Goal: Transaction & Acquisition: Purchase product/service

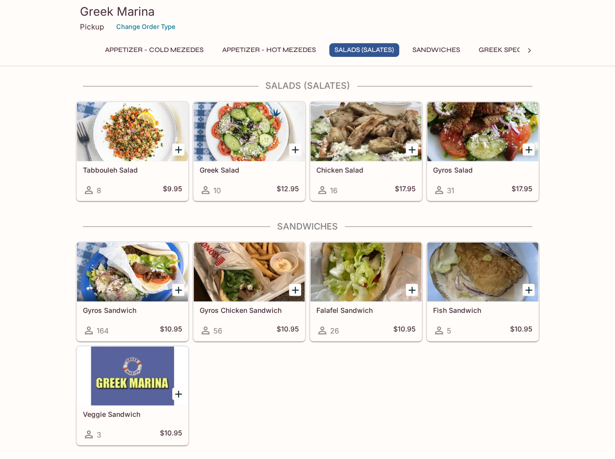
scroll to position [486, 0]
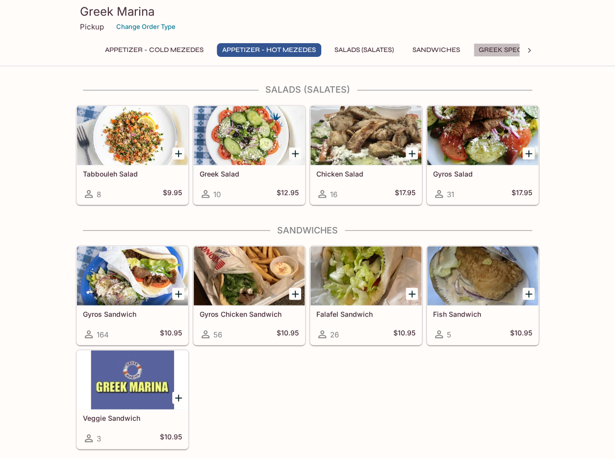
click at [510, 50] on button "Greek Specialties" at bounding box center [512, 50] width 78 height 14
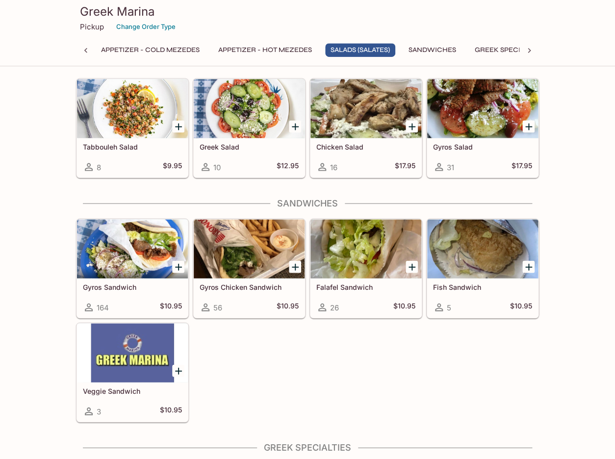
scroll to position [518, 0]
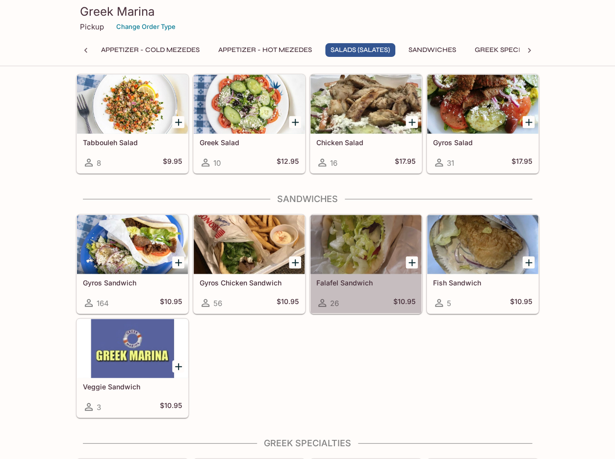
click at [351, 281] on h5 "Falafel Sandwich" at bounding box center [365, 282] width 99 height 8
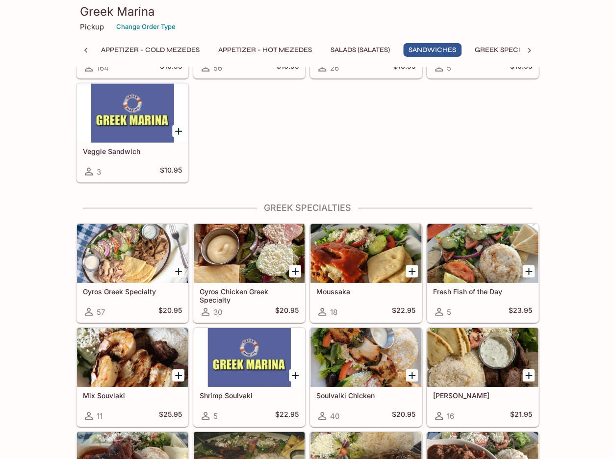
scroll to position [754, 0]
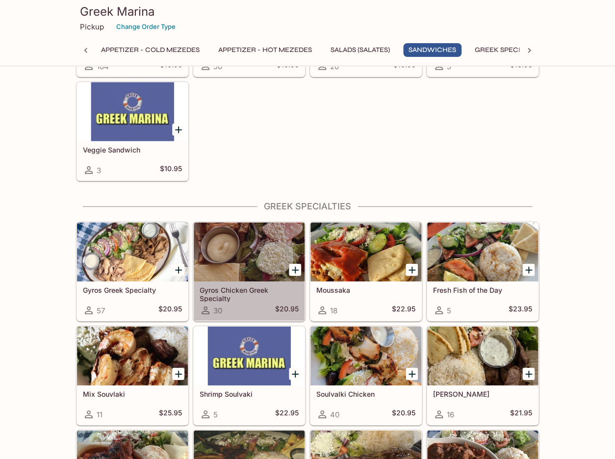
click at [254, 267] on div at bounding box center [249, 251] width 111 height 59
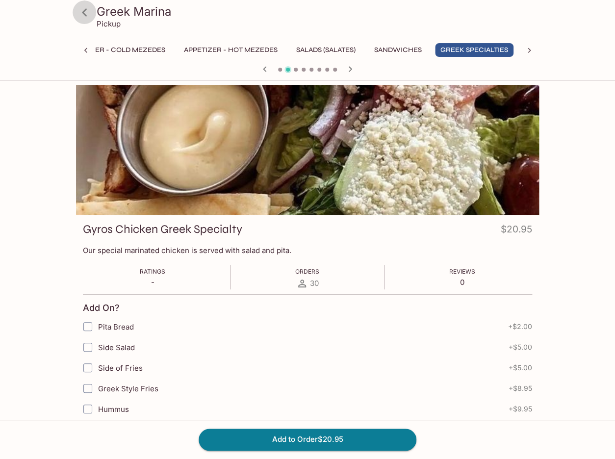
click at [82, 12] on icon at bounding box center [84, 12] width 5 height 8
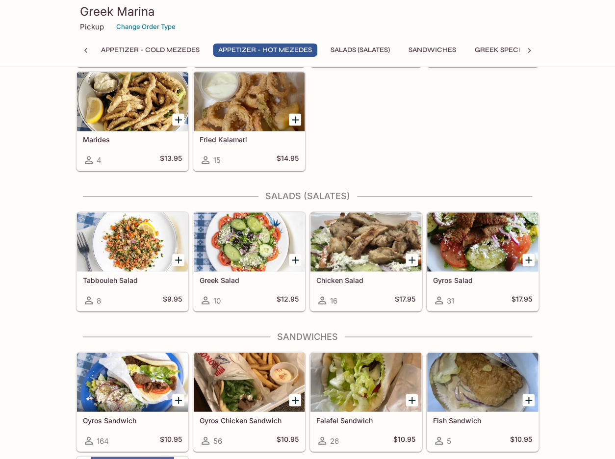
scroll to position [423, 0]
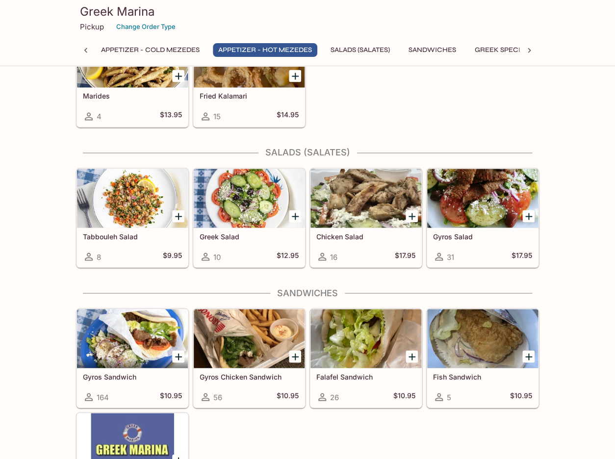
click at [175, 356] on icon "Add Gyros Sandwich" at bounding box center [178, 356] width 7 height 7
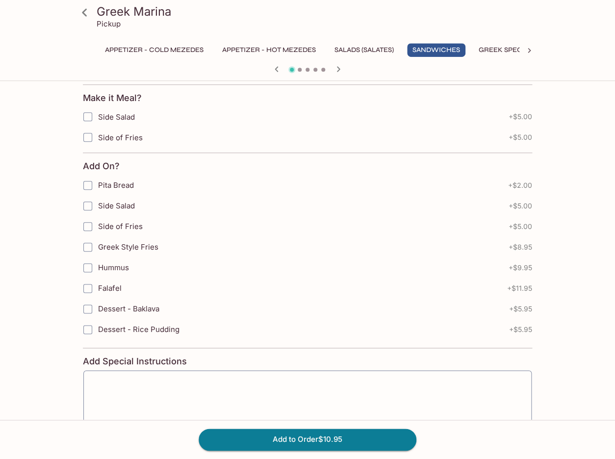
scroll to position [227, 0]
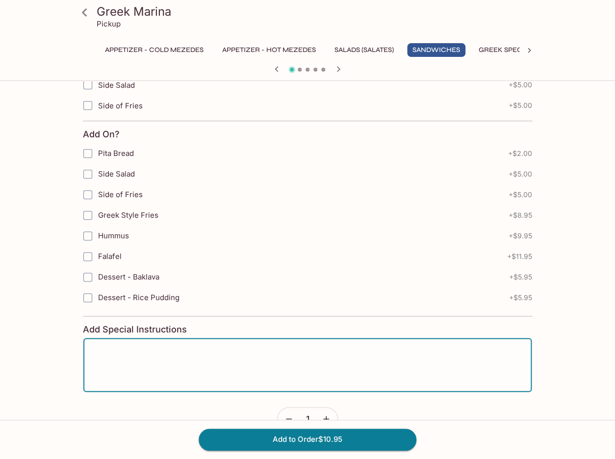
click at [168, 349] on textarea at bounding box center [307, 364] width 434 height 37
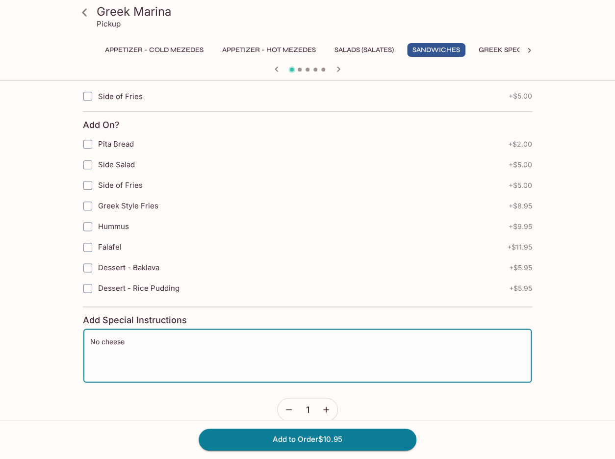
scroll to position [252, 0]
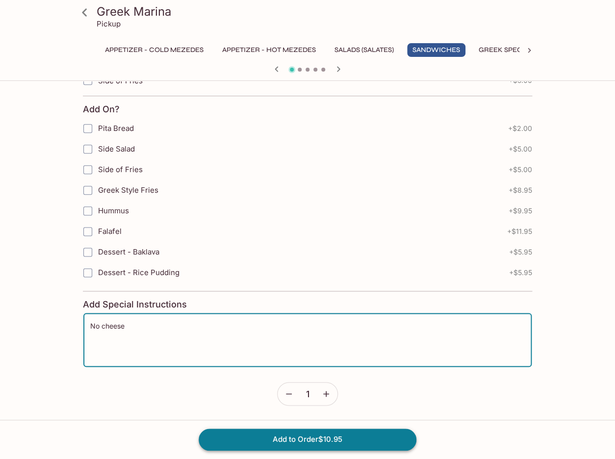
type textarea "No cheese"
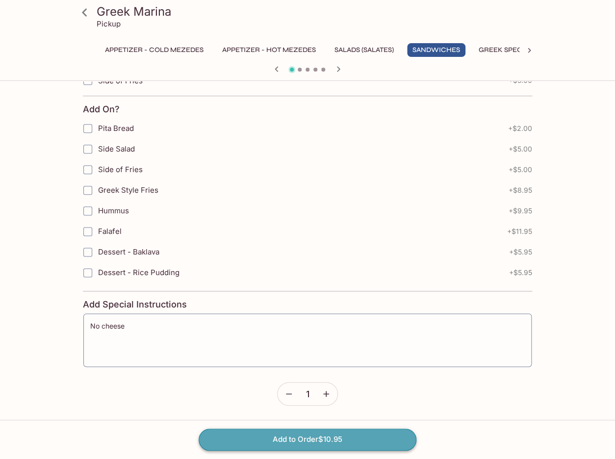
click at [303, 437] on button "Add to Order $10.95" at bounding box center [307, 439] width 218 height 22
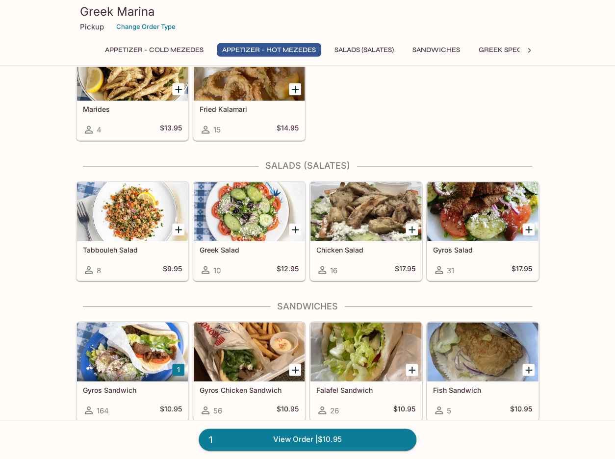
scroll to position [478, 0]
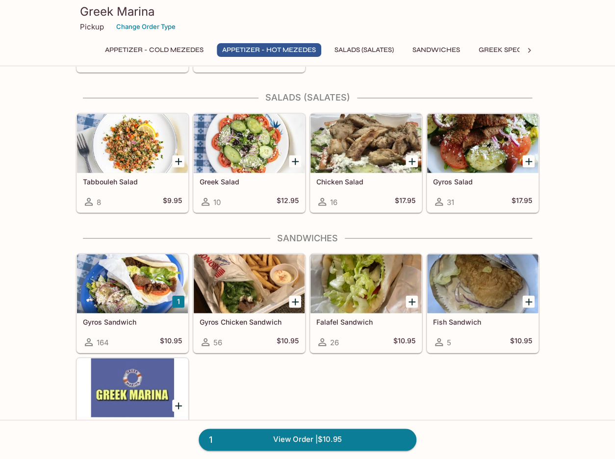
click at [298, 302] on icon "Add Gyros Chicken Sandwich" at bounding box center [295, 302] width 12 height 12
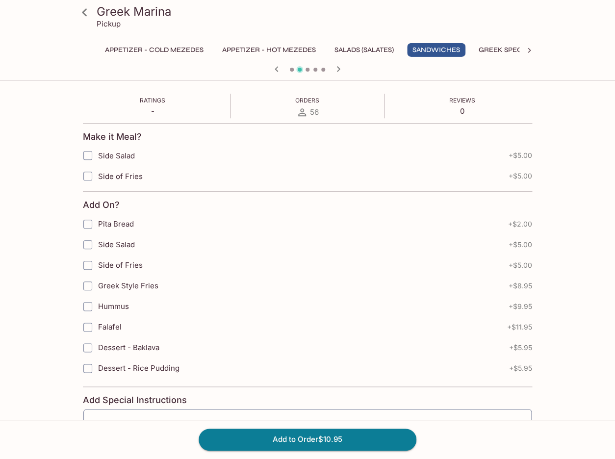
scroll to position [252, 0]
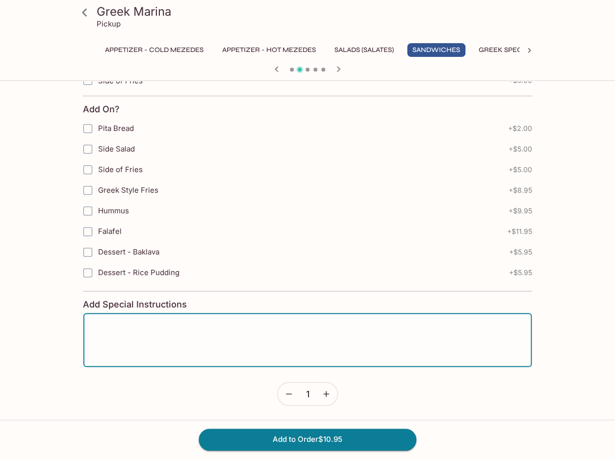
click at [158, 326] on textarea at bounding box center [307, 339] width 434 height 37
type textarea "No cheese"
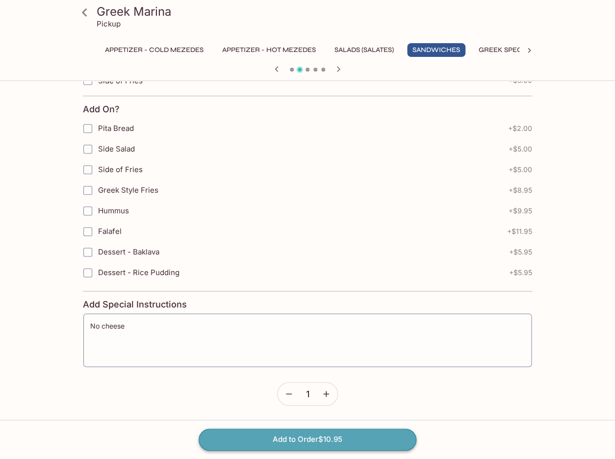
click at [334, 441] on button "Add to Order $10.95" at bounding box center [307, 439] width 218 height 22
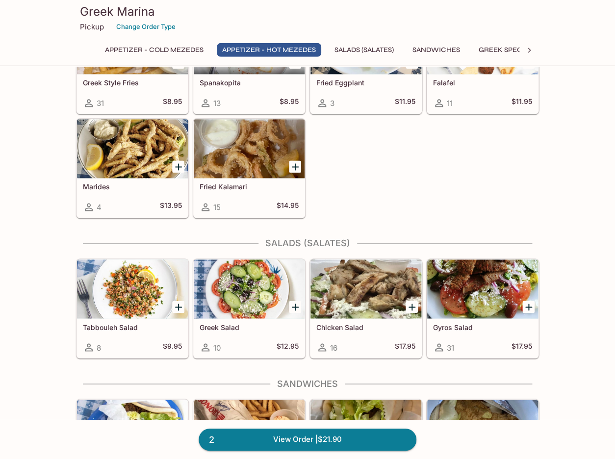
scroll to position [337, 0]
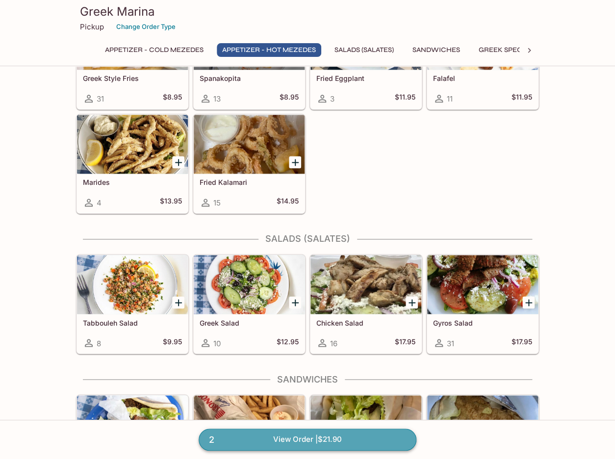
click at [297, 438] on link "2 View Order | $21.90" at bounding box center [307, 439] width 218 height 22
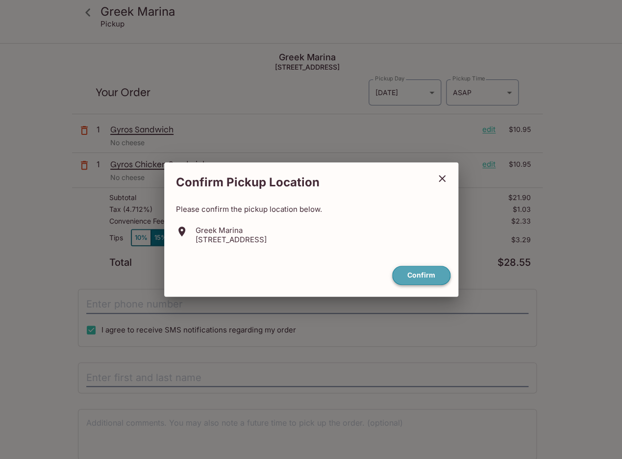
click at [428, 276] on button "Confirm" at bounding box center [421, 275] width 58 height 19
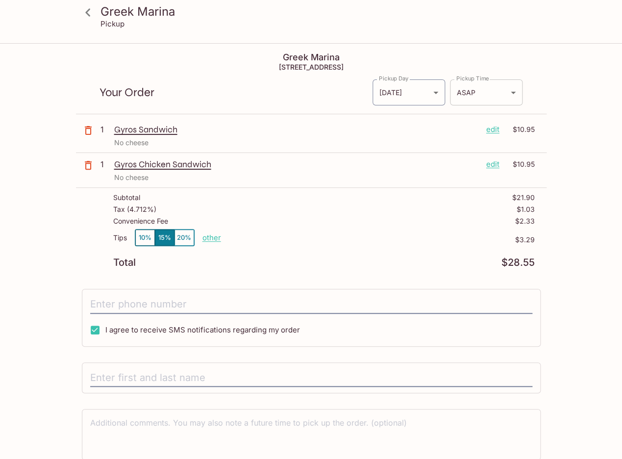
click at [509, 92] on body "Greek Marina Pickup Greek Marina [STREET_ADDRESS] Your Order Pickup Day [DATE] …" at bounding box center [311, 273] width 622 height 459
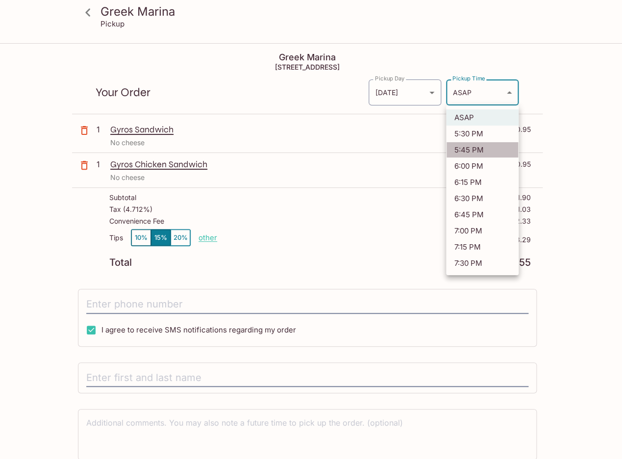
click at [482, 149] on li "5:45 PM" at bounding box center [482, 150] width 73 height 16
type input "[DATE]T03:45:45.651419Z"
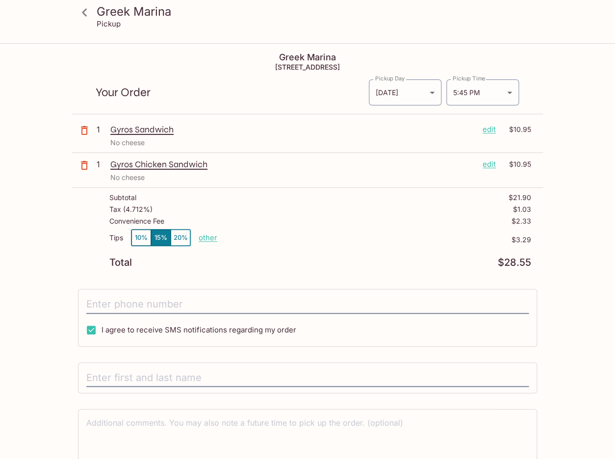
click at [208, 237] on p "other" at bounding box center [207, 237] width 19 height 9
click at [183, 267] on div "Total $28.55" at bounding box center [319, 262] width 421 height 9
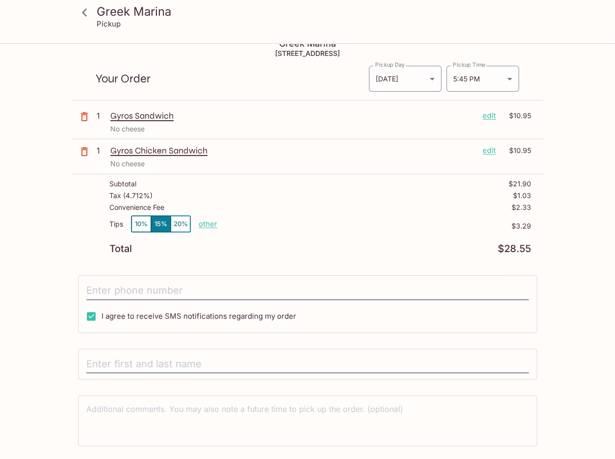
scroll to position [16, 0]
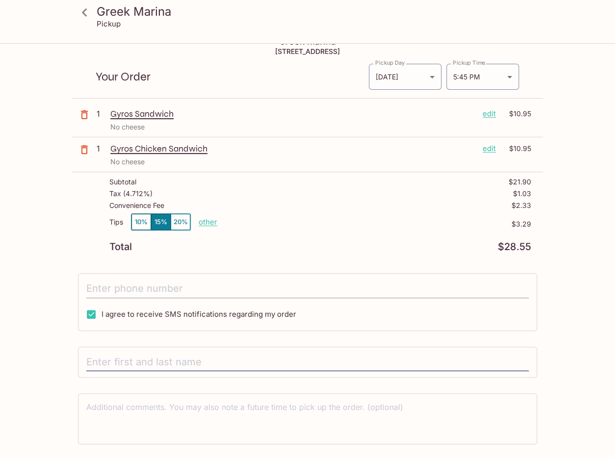
click at [179, 288] on input "tel" at bounding box center [307, 288] width 442 height 19
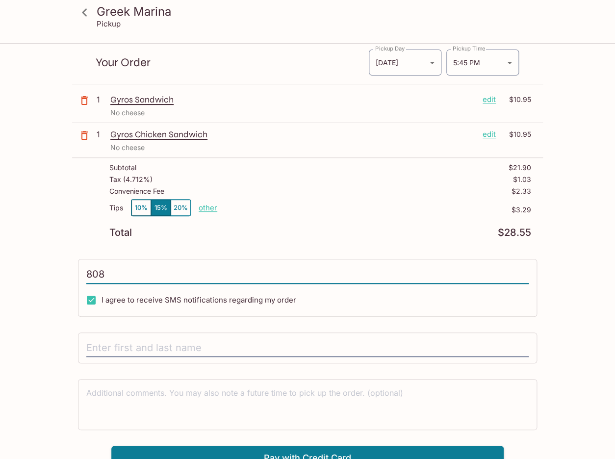
scroll to position [44, 0]
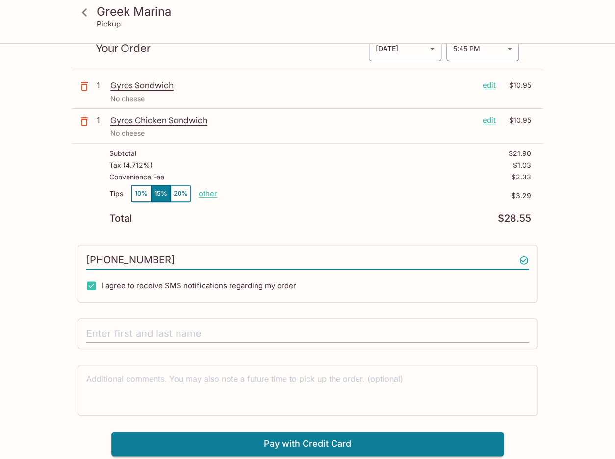
type input "[PHONE_NUMBER]"
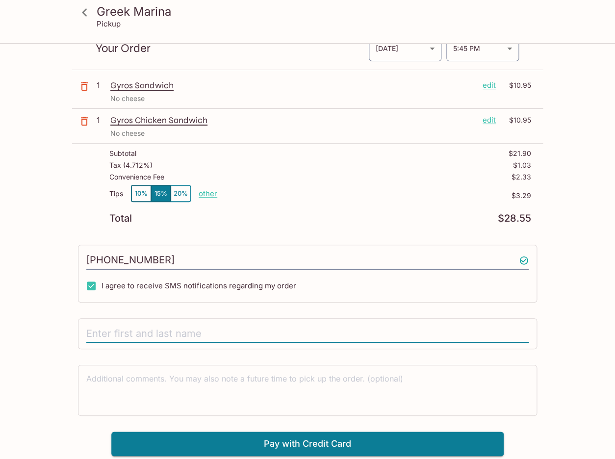
click at [200, 336] on input "text" at bounding box center [307, 333] width 442 height 19
type input "D"
type input "[PERSON_NAME]"
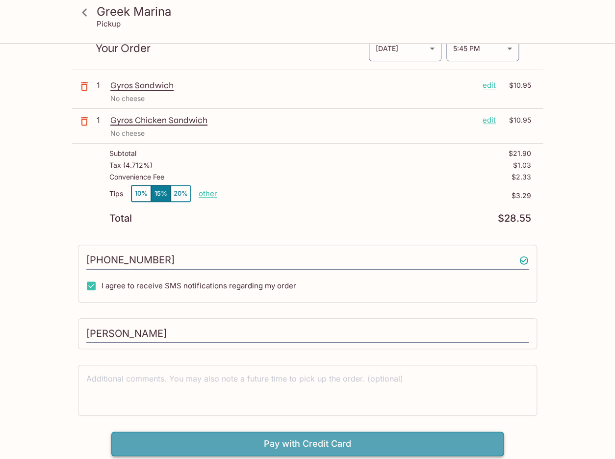
click at [333, 442] on button "Pay with Credit Card" at bounding box center [307, 443] width 392 height 25
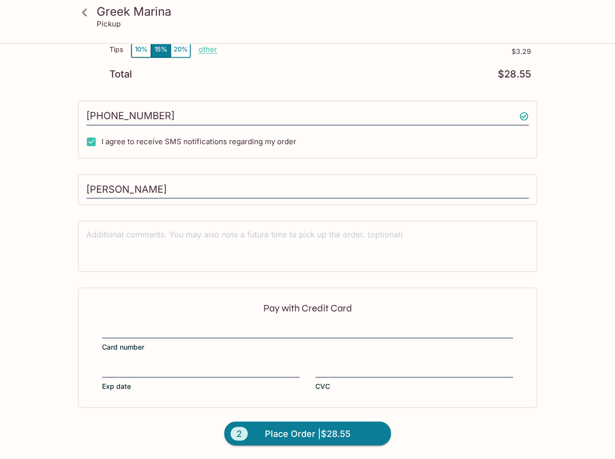
scroll to position [189, 0]
click at [209, 49] on p "other" at bounding box center [207, 49] width 19 height 9
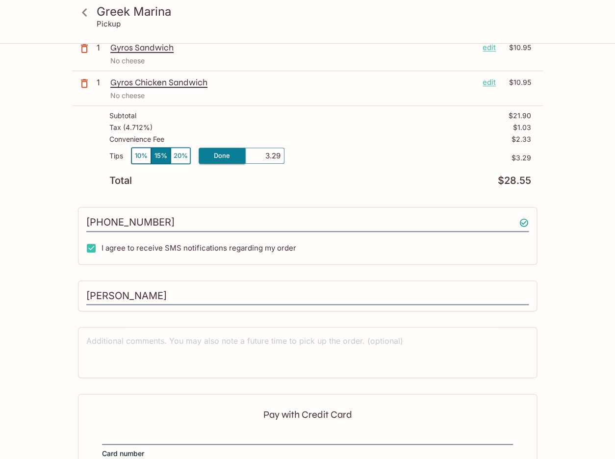
scroll to position [79, 0]
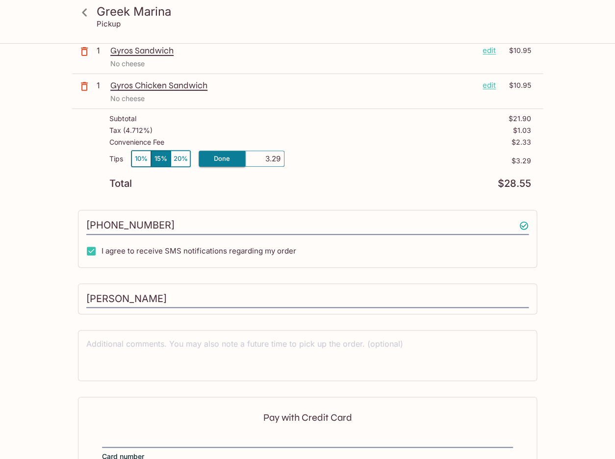
click at [140, 159] on button "10%" at bounding box center [141, 158] width 20 height 16
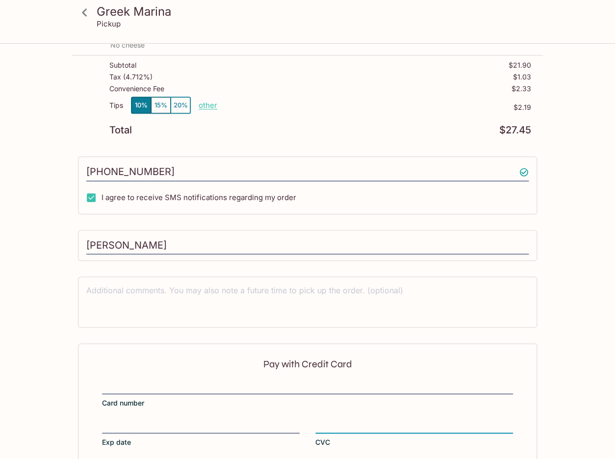
scroll to position [189, 0]
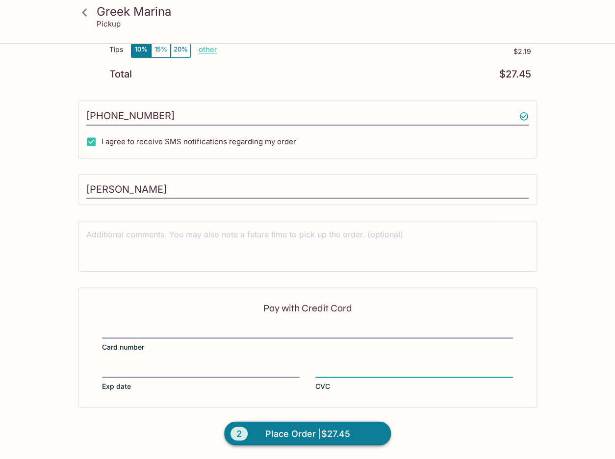
click at [299, 433] on span "Place Order | $27.45" at bounding box center [307, 433] width 85 height 16
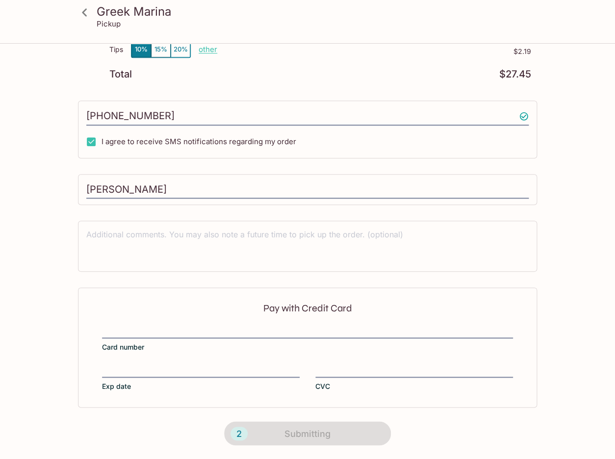
scroll to position [111, 0]
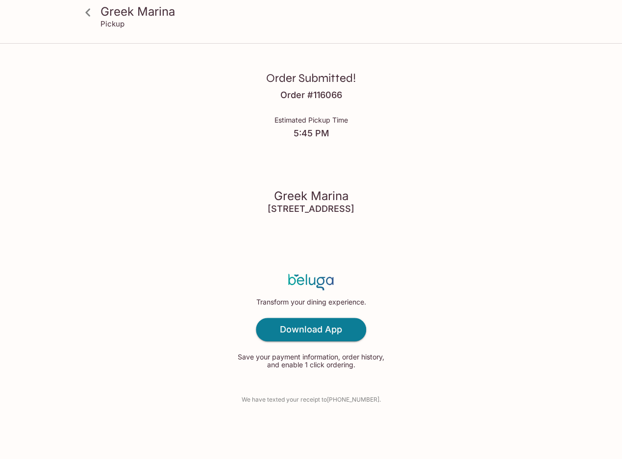
click at [87, 12] on icon at bounding box center [87, 12] width 5 height 8
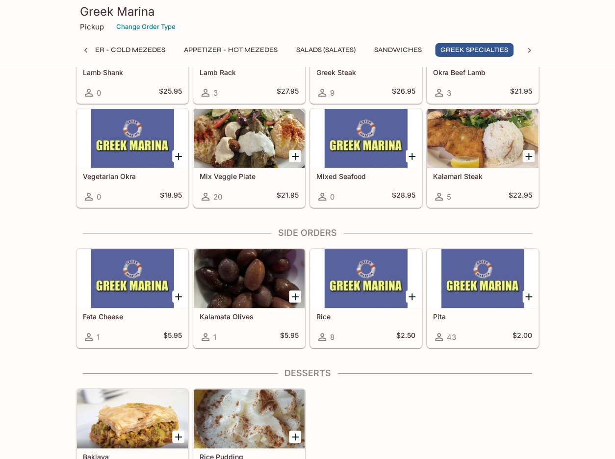
scroll to position [1208, 0]
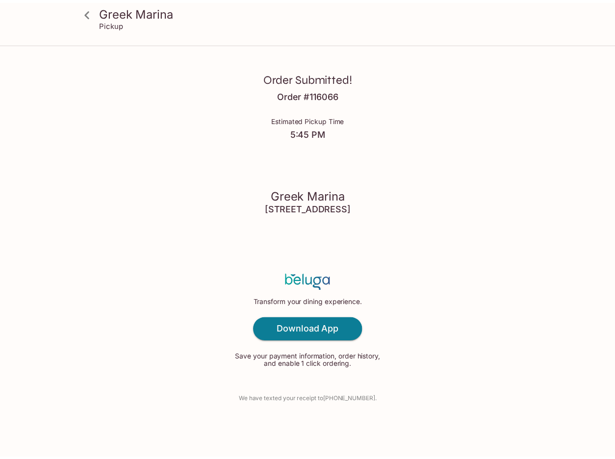
scroll to position [252, 0]
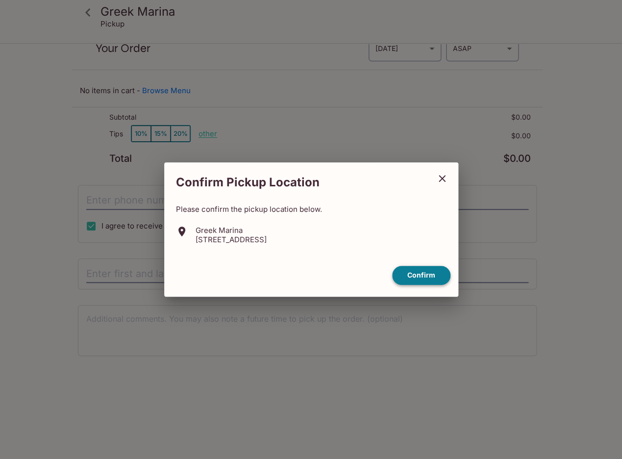
click at [424, 275] on button "Confirm" at bounding box center [421, 275] width 58 height 19
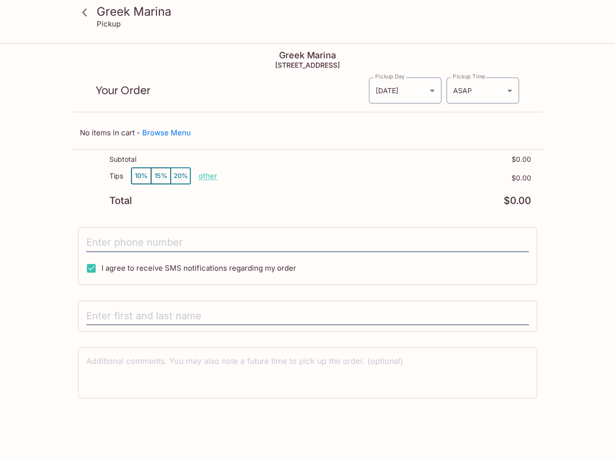
scroll to position [0, 0]
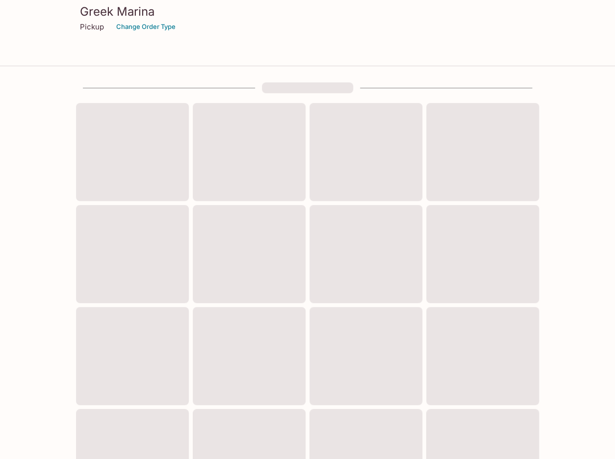
scroll to position [252, 0]
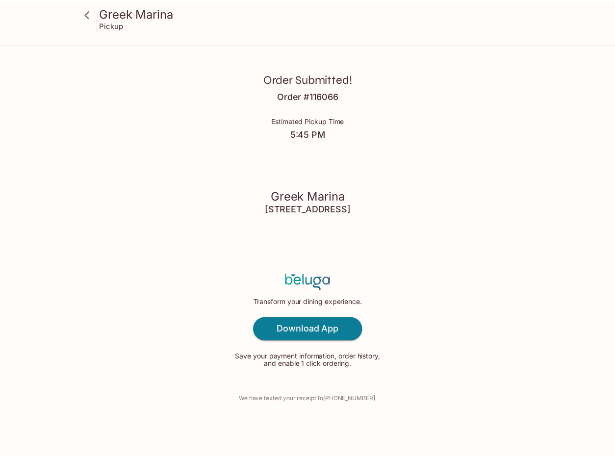
scroll to position [252, 0]
